Goal: Transaction & Acquisition: Purchase product/service

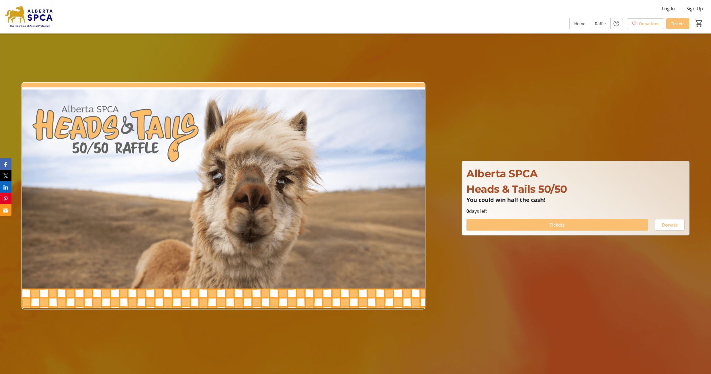
click at [526, 225] on span at bounding box center [558, 225] width 182 height 14
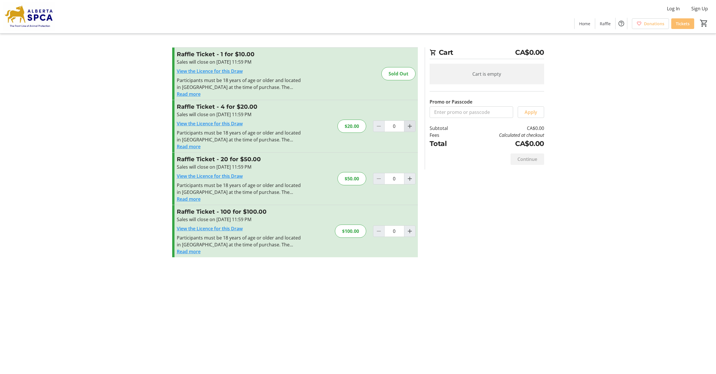
click at [410, 129] on mat-icon "Increment by one" at bounding box center [409, 126] width 7 height 7
type input "1"
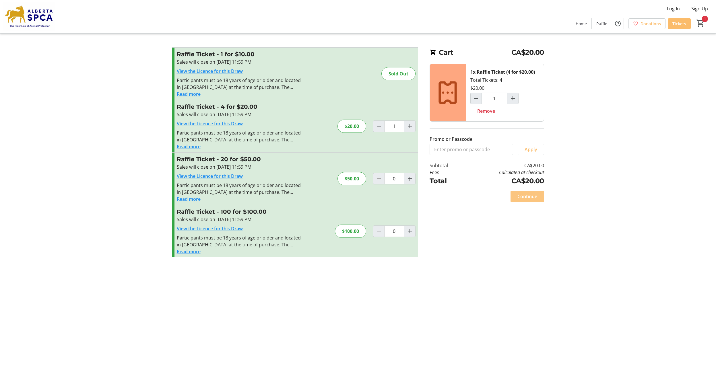
click at [529, 200] on span "Continue" at bounding box center [527, 196] width 20 height 7
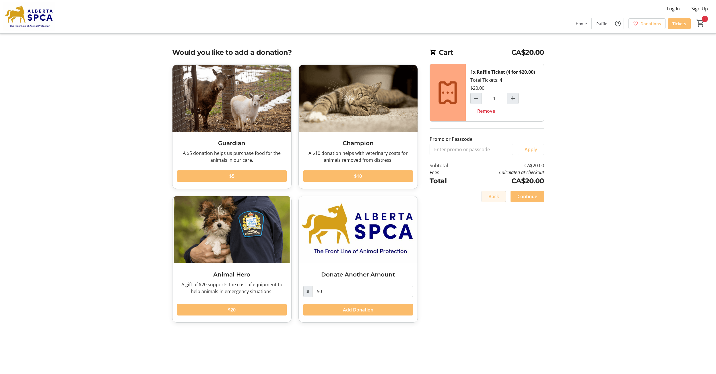
click at [490, 200] on span "Back" at bounding box center [493, 196] width 11 height 7
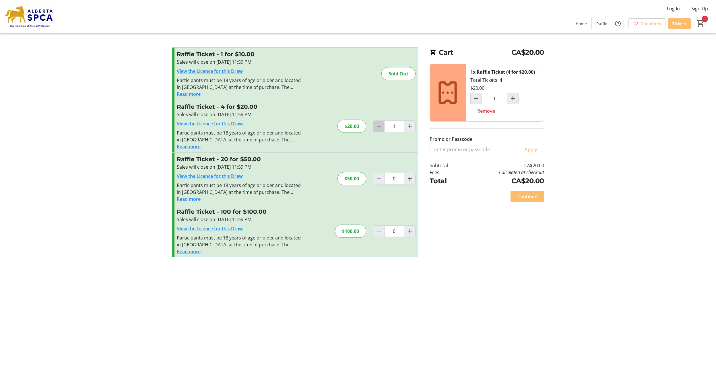
click at [381, 129] on mat-icon "Decrement by one" at bounding box center [378, 126] width 7 height 7
type input "0"
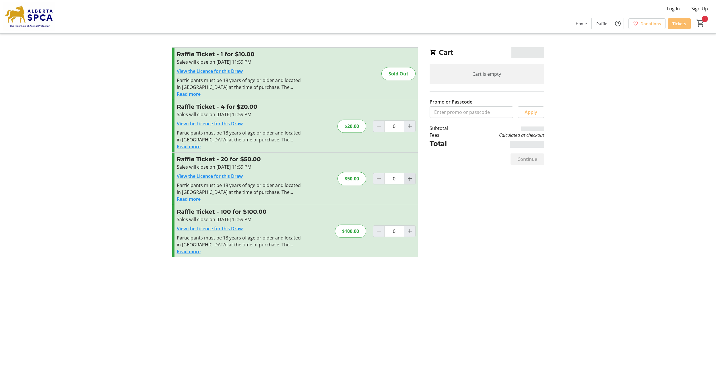
click at [407, 181] on mat-icon "Increment by one" at bounding box center [409, 178] width 7 height 7
type input "1"
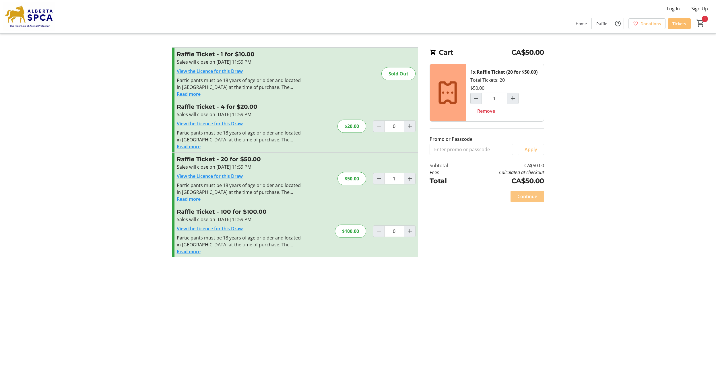
click at [524, 200] on span "Continue" at bounding box center [527, 196] width 20 height 7
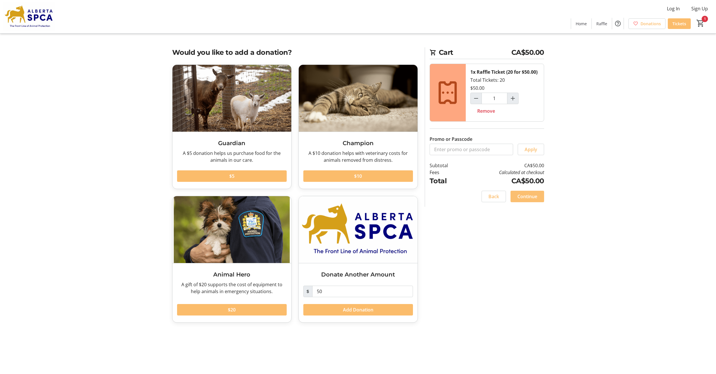
click at [524, 200] on span "Continue" at bounding box center [527, 196] width 20 height 7
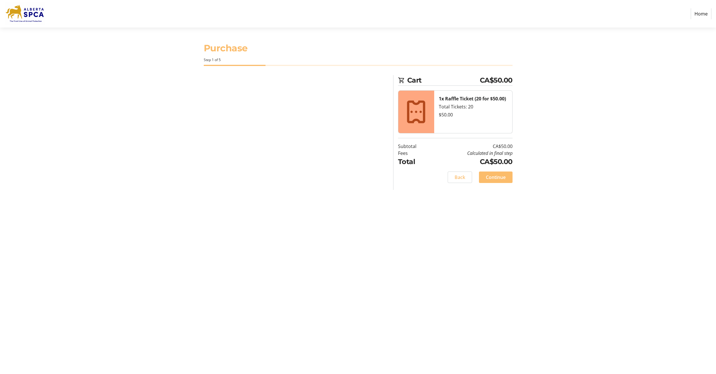
select select "CA"
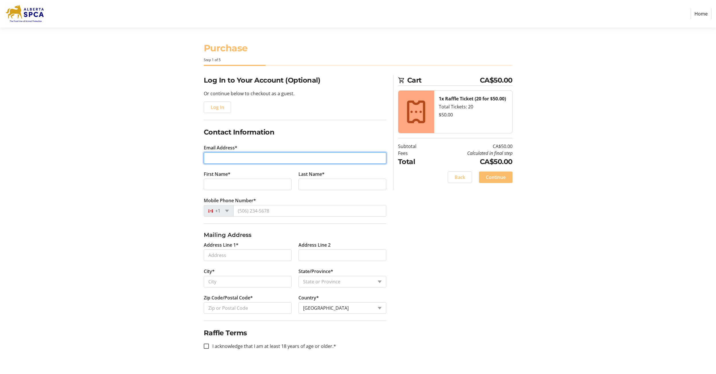
click at [248, 157] on input "Email Address*" at bounding box center [295, 157] width 182 height 11
type input "[EMAIL_ADDRESS][DOMAIN_NAME]"
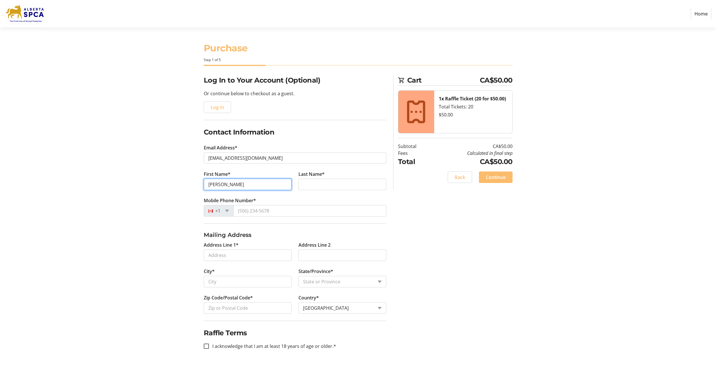
type input "[PERSON_NAME]"
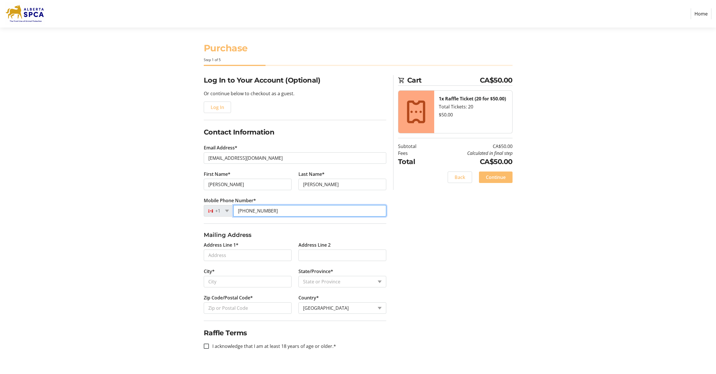
type input "[PHONE_NUMBER]"
click at [248, 261] on input "Address Line 1*" at bounding box center [248, 255] width 88 height 11
type input "[STREET_ADDRESS]"
select select "AB"
type input "T0l"
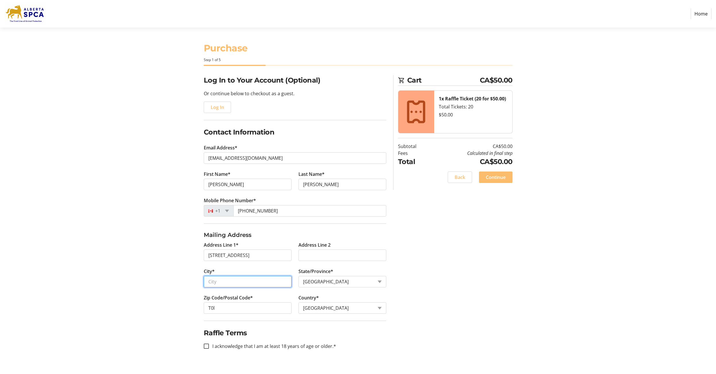
click at [253, 286] on input "City*" at bounding box center [248, 281] width 88 height 11
type input "[GEOGRAPHIC_DATA]"
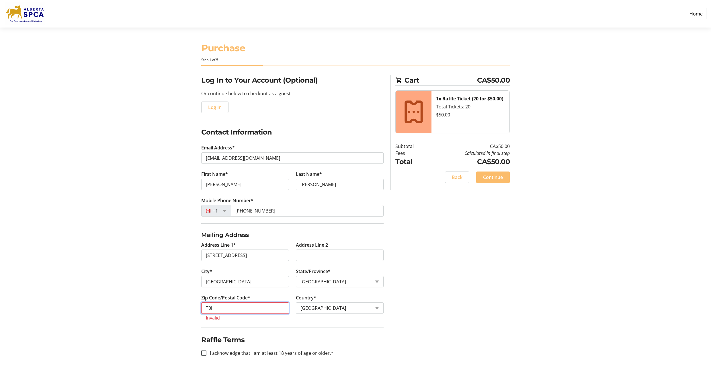
click at [250, 310] on input "T0l" at bounding box center [245, 307] width 88 height 11
type input "T"
type input "T4C3A5"
click at [209, 350] on div at bounding box center [206, 346] width 14 height 14
checkbox input "true"
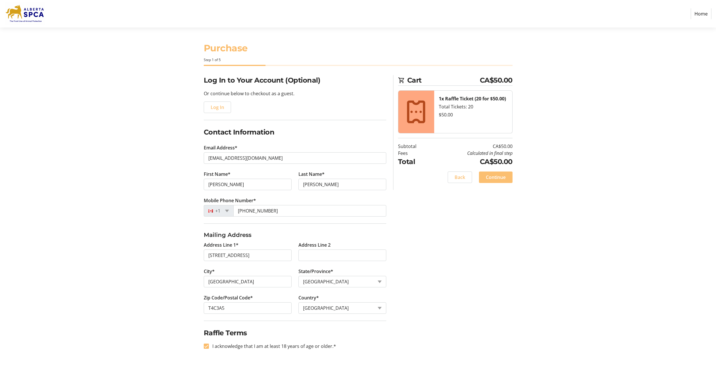
click at [496, 178] on span "Continue" at bounding box center [496, 177] width 20 height 7
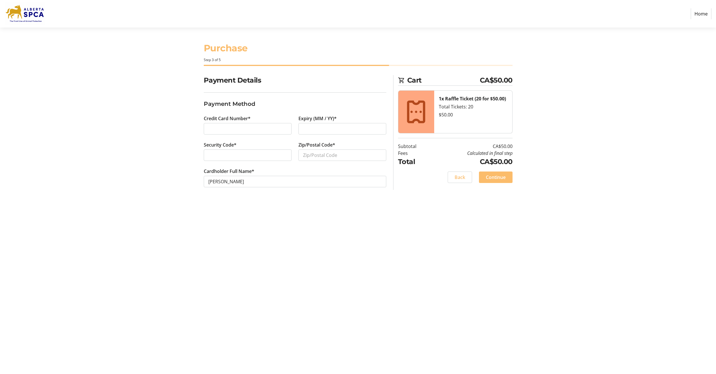
click at [333, 124] on div at bounding box center [342, 128] width 88 height 11
type input "t4c3a5"
click at [498, 178] on span "Continue" at bounding box center [496, 177] width 20 height 7
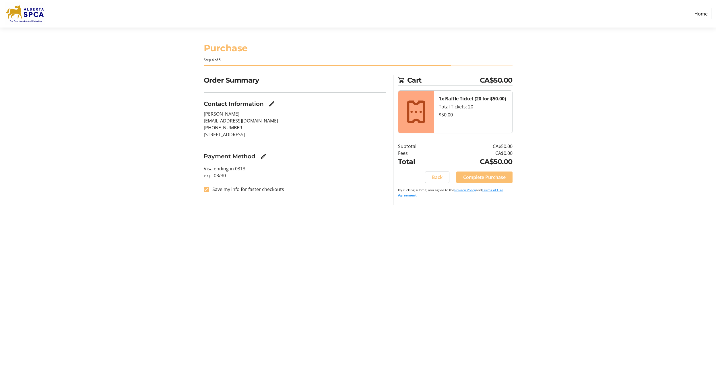
click at [483, 181] on span at bounding box center [484, 177] width 56 height 14
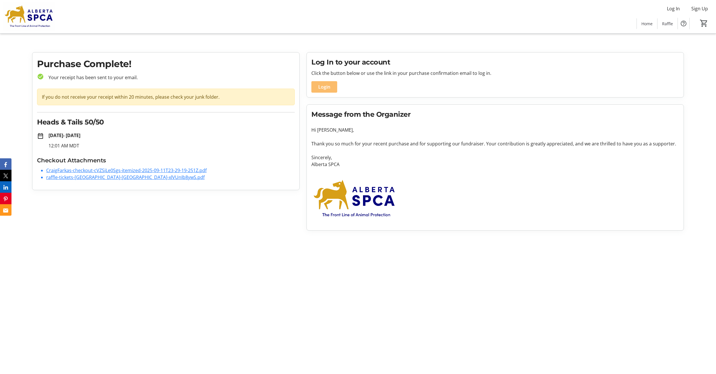
click at [109, 177] on link "raffle-tickets-[GEOGRAPHIC_DATA]-[GEOGRAPHIC_DATA]-xlVUnIb8ywS.pdf" at bounding box center [125, 177] width 158 height 6
